Goal: Information Seeking & Learning: Learn about a topic

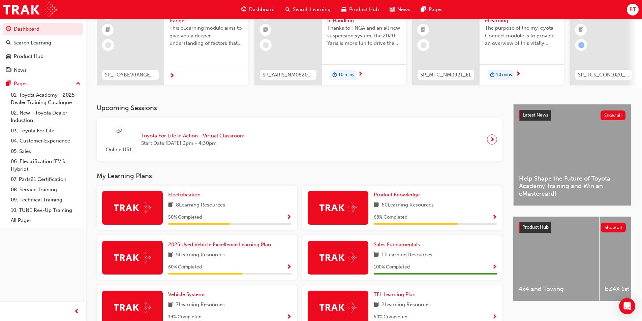
scroll to position [135, 0]
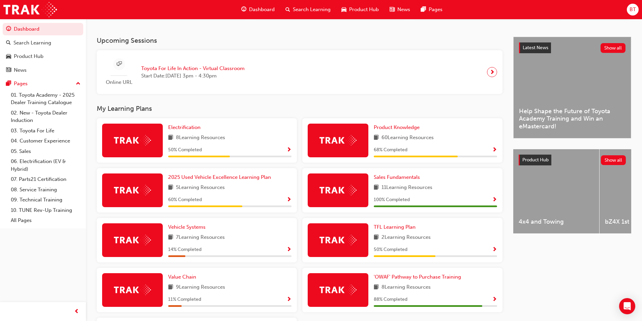
drag, startPoint x: 323, startPoint y: 101, endPoint x: 297, endPoint y: 104, distance: 26.5
click at [297, 104] on div "Upcoming Sessions Online URL Toyota For Life In Action - Virtual Classroom Star…" at bounding box center [305, 207] width 416 height 341
click at [291, 110] on h3 "My Learning Plans" at bounding box center [300, 109] width 406 height 8
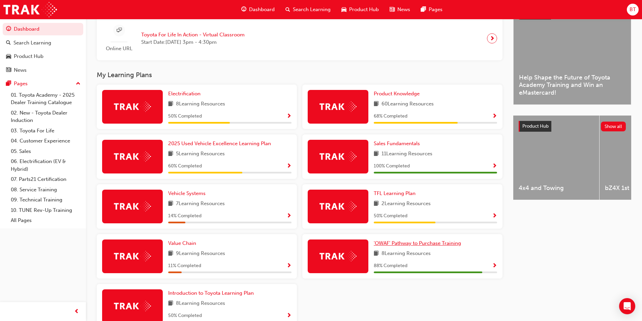
click at [410, 246] on span "'OWAF' Pathway to Purchase Training" at bounding box center [417, 243] width 87 height 6
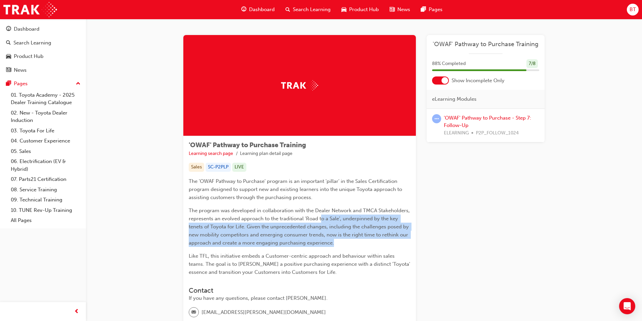
drag, startPoint x: 376, startPoint y: 244, endPoint x: 321, endPoint y: 216, distance: 61.6
click at [321, 216] on p "The program was developed in collaboration with the Dealer Network and TMCA Sta…" at bounding box center [300, 227] width 222 height 40
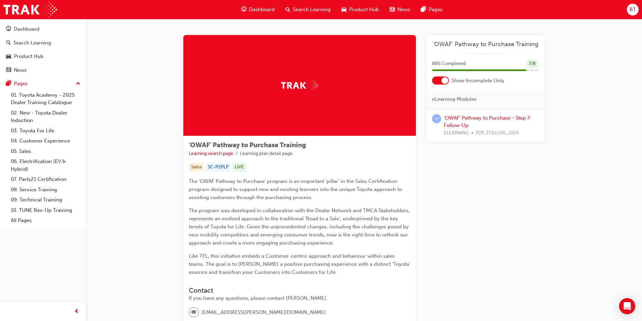
click at [304, 176] on div "'OWAF' Pathway to Purchase Training Learning search page Learning plan detail p…" at bounding box center [299, 249] width 232 height 226
click at [465, 124] on link "'OWAF' Pathway to Purchase - Step 7: Follow-Up" at bounding box center [487, 122] width 87 height 14
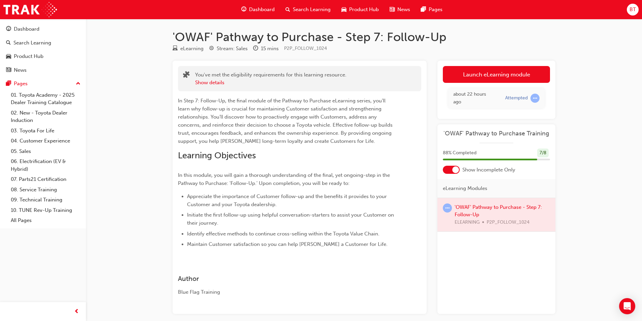
drag, startPoint x: 377, startPoint y: 102, endPoint x: 362, endPoint y: 103, distance: 15.8
click at [362, 103] on span "In Step 7: Follow-Up, the final module of the Pathway to Purchase eLearning ser…" at bounding box center [286, 121] width 216 height 46
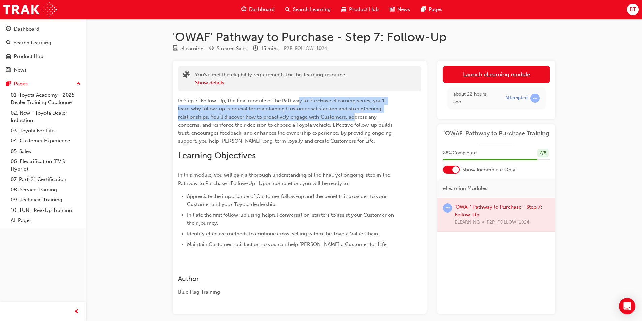
drag, startPoint x: 353, startPoint y: 114, endPoint x: 300, endPoint y: 94, distance: 56.2
click at [300, 94] on div "In Step 7: Follow-Up, the final module of the Pathway to Purchase eLearning ser…" at bounding box center [299, 169] width 243 height 157
drag, startPoint x: 331, startPoint y: 112, endPoint x: 308, endPoint y: 129, distance: 28.0
click at [308, 129] on p "In Step 7: Follow-Up, the final module of the Pathway to Purchase eLearning ser…" at bounding box center [287, 121] width 219 height 49
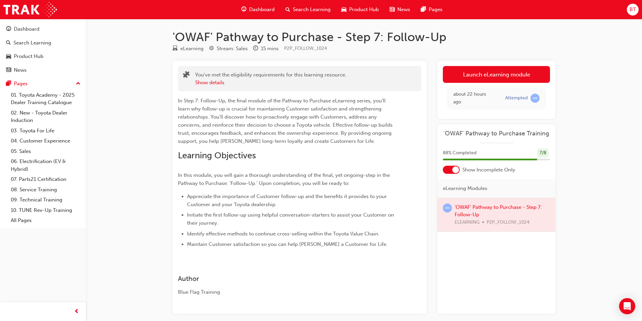
click at [308, 129] on p "In Step 7: Follow-Up, the final module of the Pathway to Purchase eLearning ser…" at bounding box center [287, 121] width 219 height 49
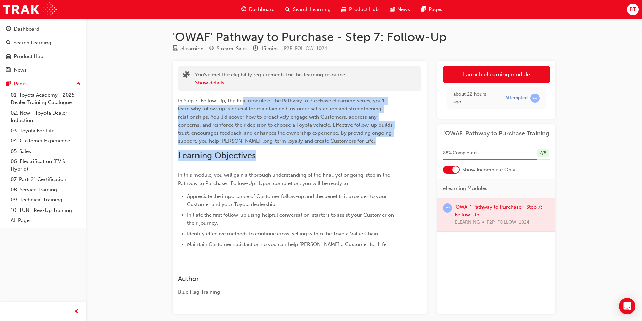
drag, startPoint x: 276, startPoint y: 156, endPoint x: 244, endPoint y: 98, distance: 66.5
click at [244, 98] on div "In Step 7: Follow-Up, the final module of the Pathway to Purchase eLearning ser…" at bounding box center [287, 173] width 219 height 152
click at [275, 146] on div "In Step 7: Follow-Up, the final module of the Pathway to Purchase eLearning ser…" at bounding box center [287, 173] width 219 height 152
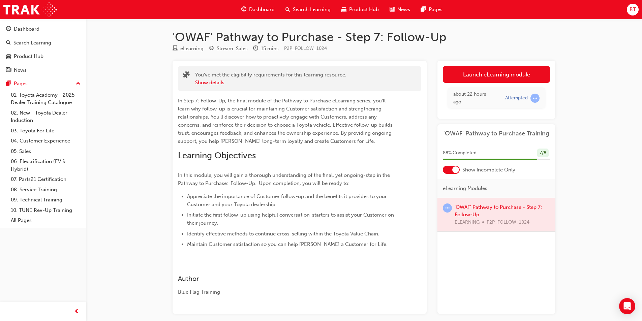
click at [493, 87] on div "about 22 hours ago Attempted" at bounding box center [496, 98] width 107 height 31
click at [480, 70] on link "Launch eLearning module" at bounding box center [496, 74] width 107 height 17
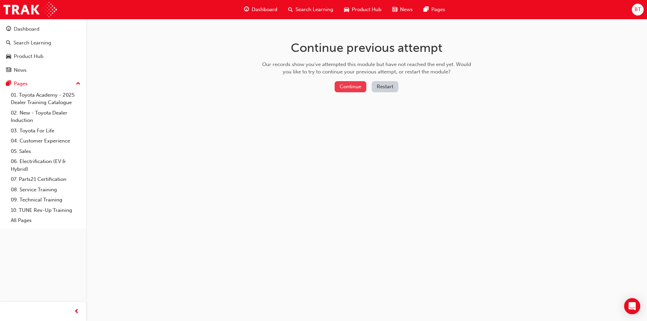
click at [353, 81] on button "Continue" at bounding box center [351, 86] width 32 height 11
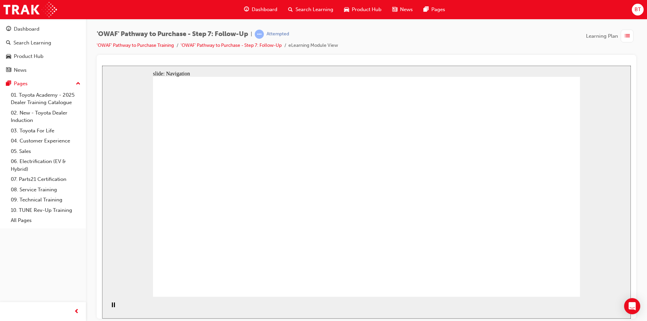
drag, startPoint x: 350, startPoint y: 207, endPoint x: 281, endPoint y: 214, distance: 69.4
